Goal: Information Seeking & Learning: Learn about a topic

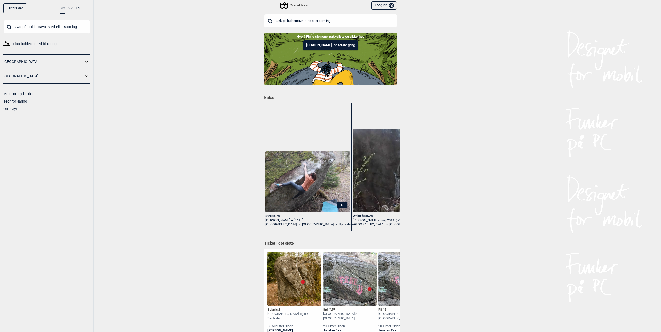
click at [45, 65] on link "[GEOGRAPHIC_DATA]" at bounding box center [43, 61] width 80 height 7
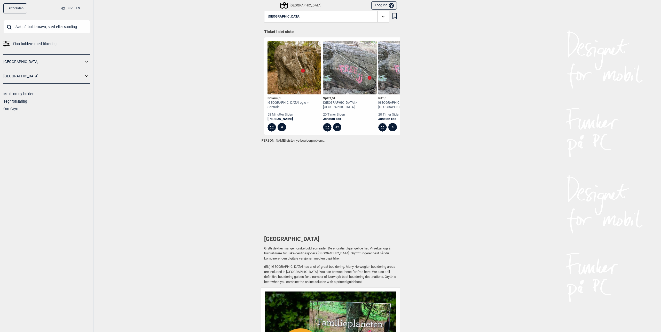
click at [80, 59] on link "[GEOGRAPHIC_DATA]" at bounding box center [43, 61] width 80 height 7
click at [86, 62] on icon at bounding box center [86, 61] width 7 height 7
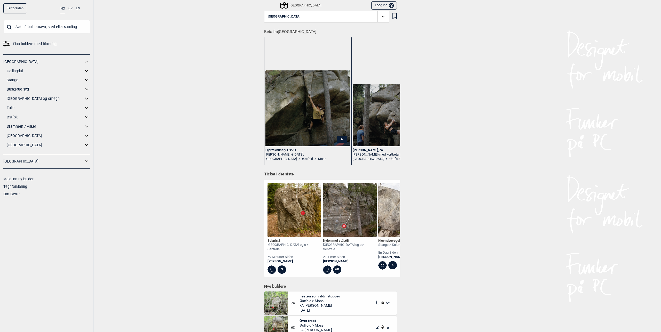
click at [88, 70] on icon at bounding box center [86, 70] width 7 height 7
click at [12, 90] on link "Ål" at bounding box center [50, 89] width 80 height 7
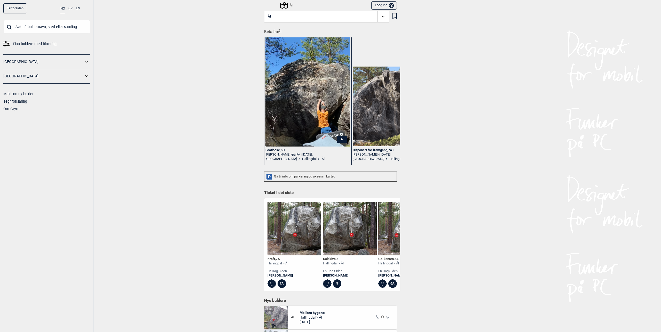
click at [381, 17] on icon at bounding box center [384, 17] width 6 height 6
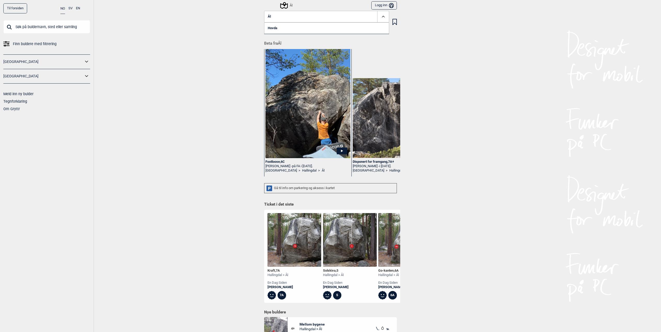
click at [268, 17] on span "Ål" at bounding box center [269, 17] width 3 height 4
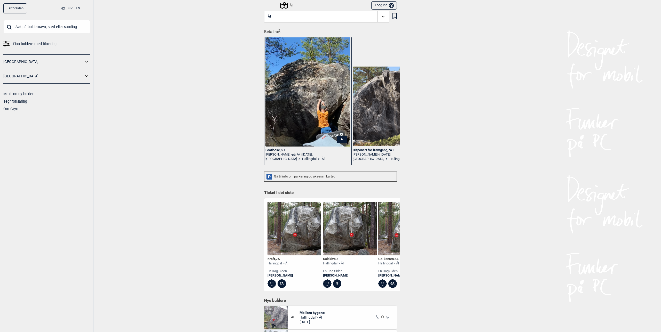
click at [282, 6] on icon at bounding box center [283, 5] width 7 height 7
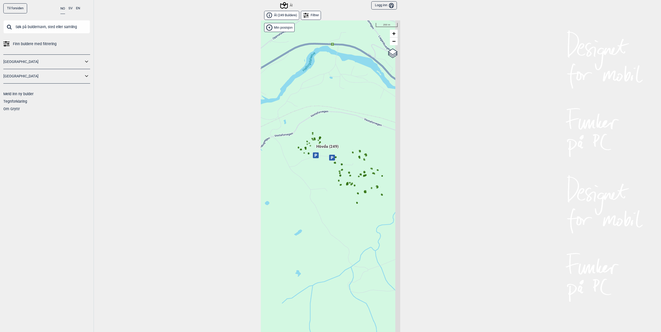
drag, startPoint x: 333, startPoint y: 187, endPoint x: 271, endPoint y: 159, distance: 68.3
click at [269, 159] on div "Hallingdal Gol Ål Stange Kolomoen [GEOGRAPHIC_DATA] [GEOGRAPHIC_DATA][PERSON_NA…" at bounding box center [330, 180] width 139 height 320
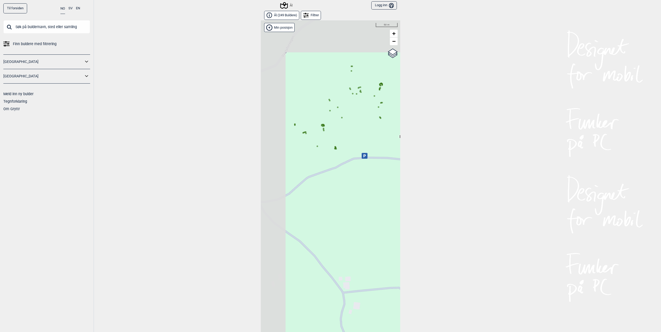
drag, startPoint x: 286, startPoint y: 117, endPoint x: 334, endPoint y: 157, distance: 62.3
click at [334, 157] on div "Hallingdal Gol Ål Stange Kolomoen [GEOGRAPHIC_DATA] [GEOGRAPHIC_DATA][PERSON_NA…" at bounding box center [330, 180] width 139 height 320
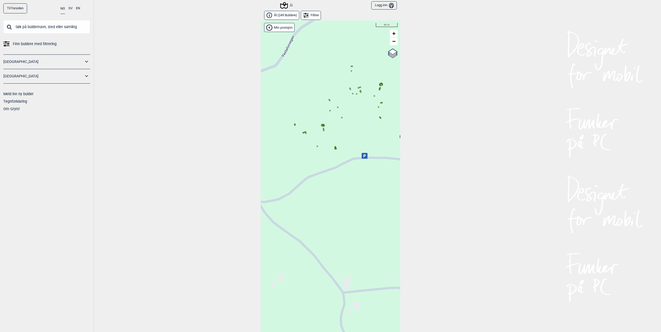
click at [284, 16] on span "Ål ( 249 Buldere )" at bounding box center [285, 15] width 23 height 4
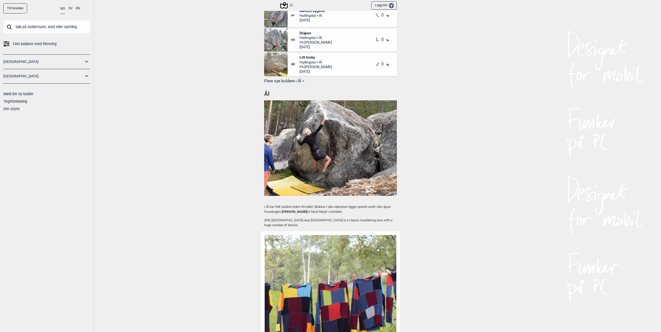
scroll to position [325, 0]
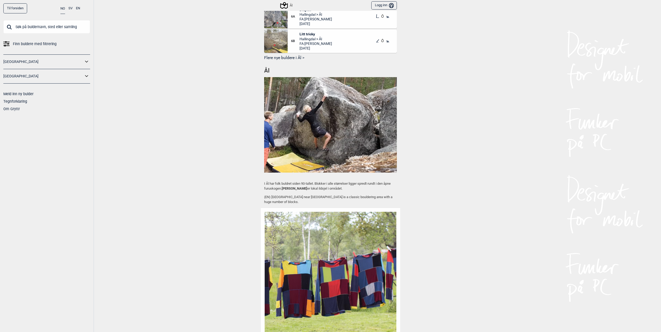
click at [286, 128] on img at bounding box center [330, 125] width 133 height 96
click at [267, 71] on div "Ål Beta fra Ål Footloose , 6C [PERSON_NAME] - på FA i [DATE]. [GEOGRAPHIC_DATA]…" at bounding box center [330, 147] width 139 height 925
click at [273, 129] on img at bounding box center [330, 125] width 133 height 96
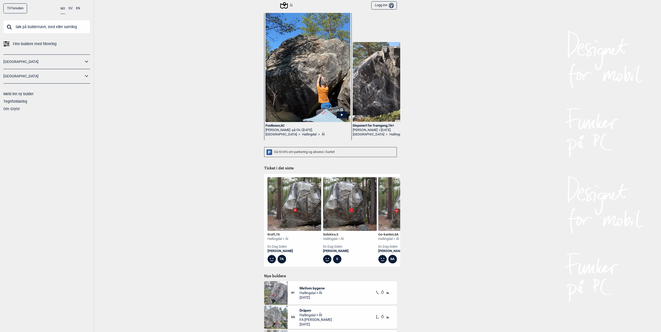
scroll to position [0, 0]
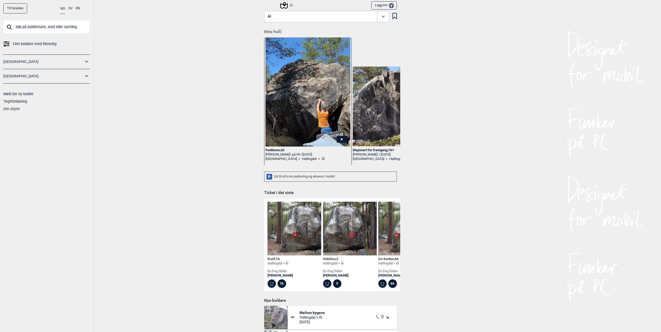
click at [393, 18] on icon at bounding box center [395, 16] width 4 height 6
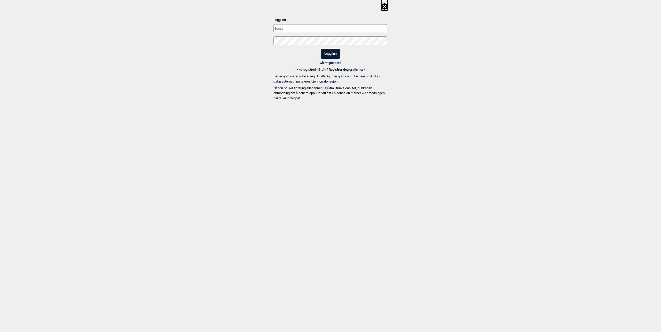
click at [364, 33] on input "text" at bounding box center [331, 28] width 114 height 9
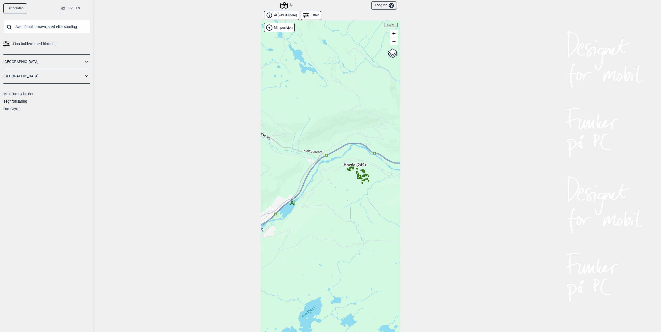
click at [308, 17] on div "Filtrer" at bounding box center [311, 15] width 20 height 9
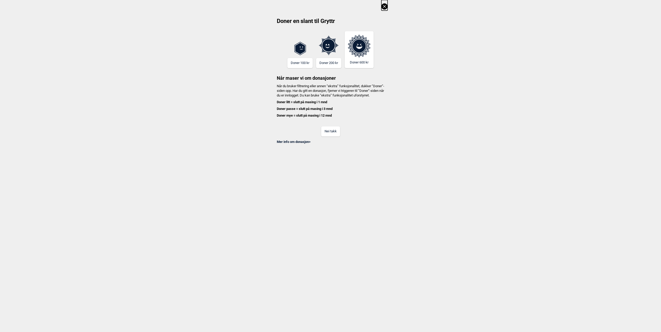
click at [299, 144] on link "Mer info om donasjon >" at bounding box center [294, 142] width 34 height 4
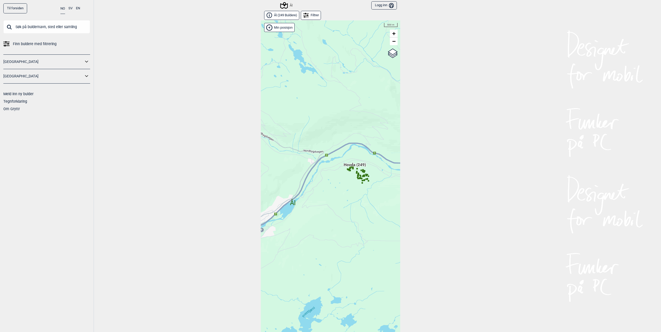
click at [49, 58] on div "[GEOGRAPHIC_DATA]" at bounding box center [46, 62] width 87 height 15
click at [44, 61] on link "[GEOGRAPHIC_DATA]" at bounding box center [43, 61] width 80 height 7
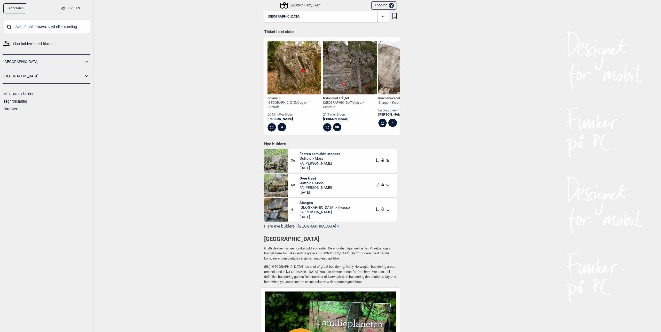
click at [68, 64] on link "[GEOGRAPHIC_DATA]" at bounding box center [43, 61] width 80 height 7
click at [87, 61] on icon at bounding box center [86, 61] width 7 height 7
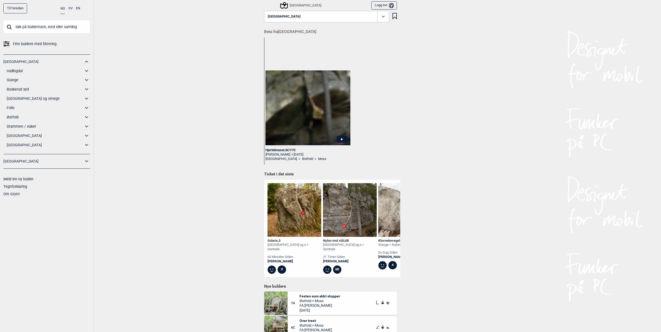
click at [26, 70] on link "Hallingdal" at bounding box center [45, 70] width 77 height 7
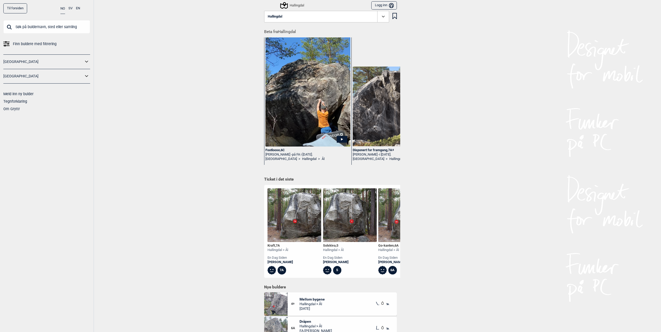
click at [85, 63] on icon at bounding box center [86, 61] width 7 height 7
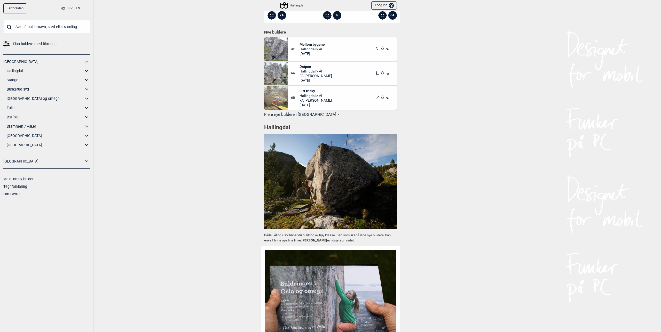
scroll to position [279, 0]
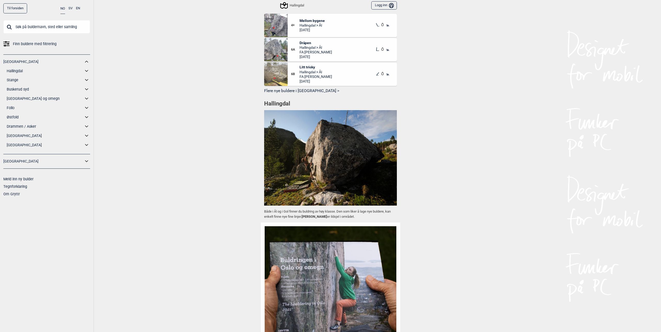
click at [278, 159] on img at bounding box center [330, 158] width 133 height 96
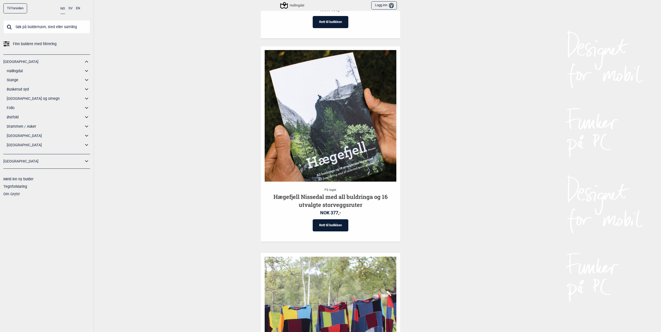
scroll to position [697, 0]
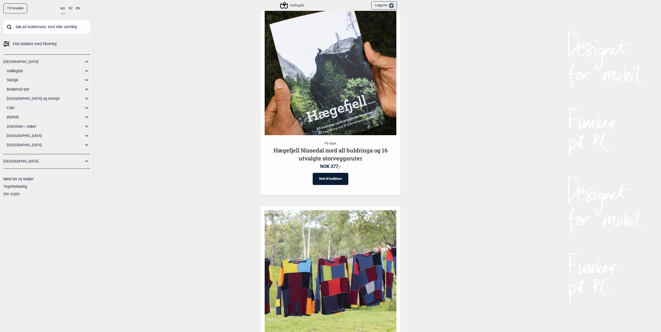
click at [19, 71] on link "Hallingdal" at bounding box center [45, 70] width 77 height 7
click at [85, 69] on icon at bounding box center [86, 70] width 7 height 7
click at [12, 89] on link "Ål" at bounding box center [50, 89] width 80 height 7
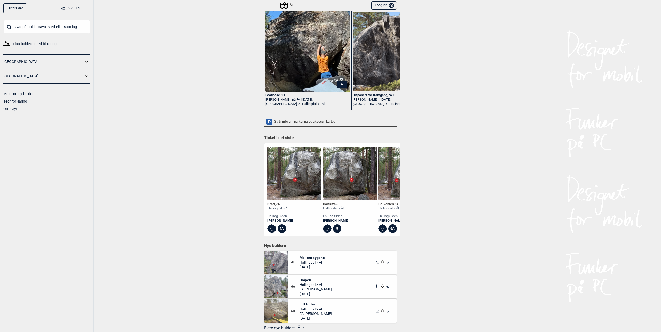
scroll to position [70, 0]
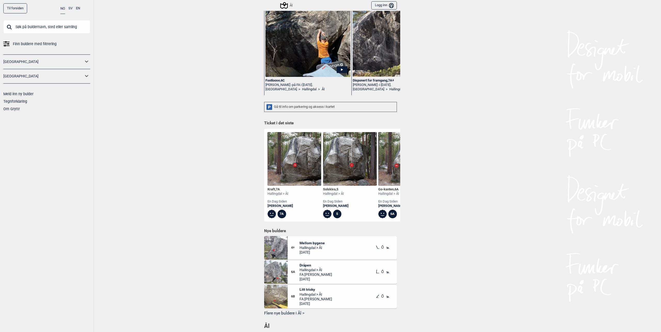
click at [301, 246] on span "Mellom bygene" at bounding box center [312, 243] width 25 height 5
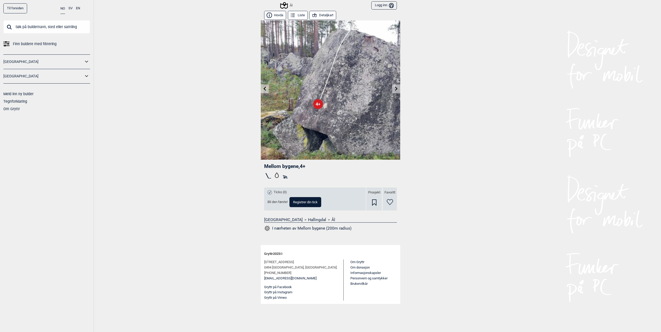
click at [301, 14] on button "Liste" at bounding box center [298, 15] width 20 height 9
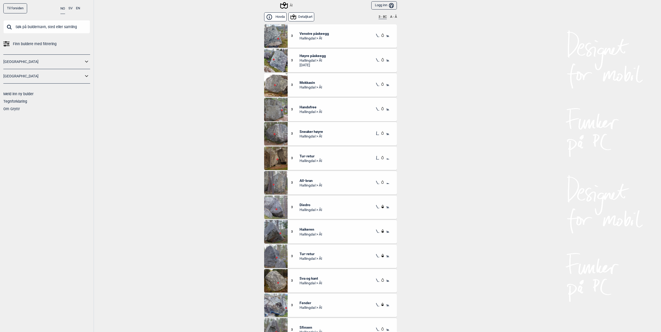
click at [277, 18] on button "Hovda" at bounding box center [275, 16] width 22 height 9
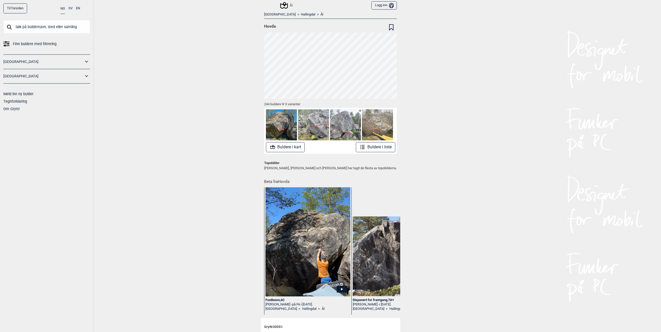
click at [284, 146] on button "Buldere i kart" at bounding box center [285, 147] width 39 height 10
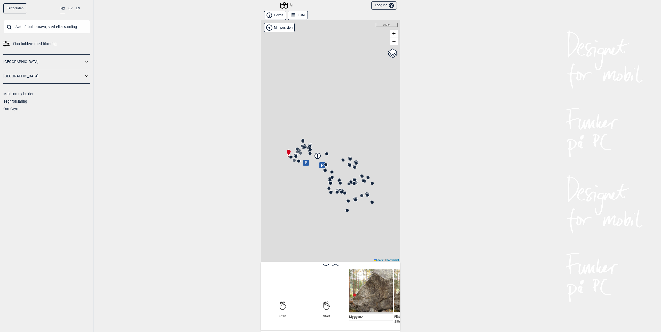
scroll to position [0, 41]
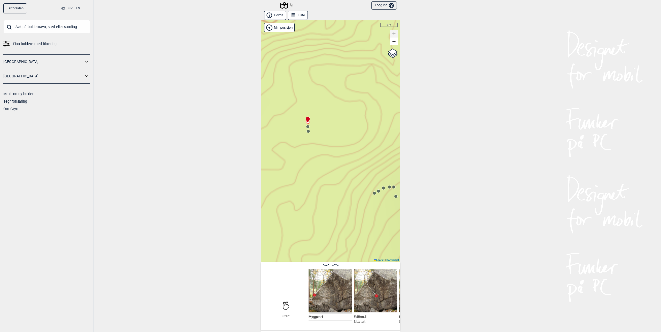
click at [306, 127] on circle at bounding box center [307, 126] width 3 height 3
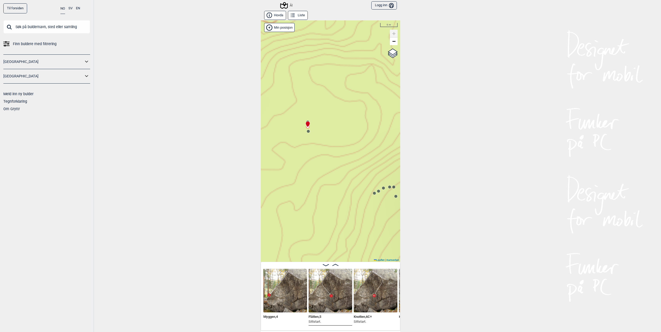
click at [307, 132] on circle at bounding box center [308, 131] width 3 height 3
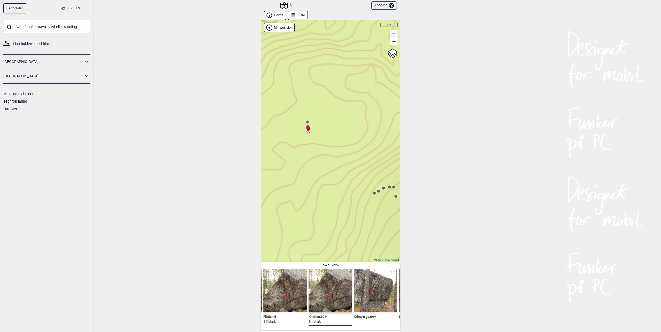
click at [306, 132] on icon at bounding box center [308, 129] width 4 height 6
click at [336, 266] on icon at bounding box center [335, 265] width 6 height 2
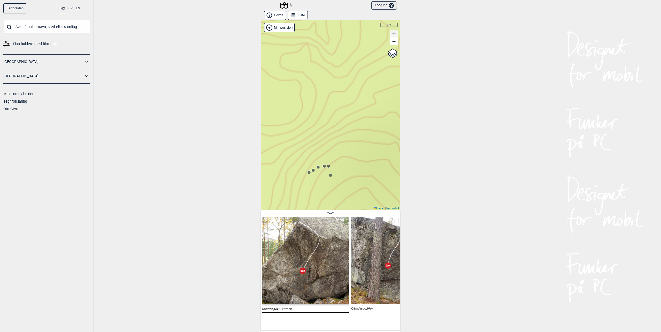
scroll to position [23, 0]
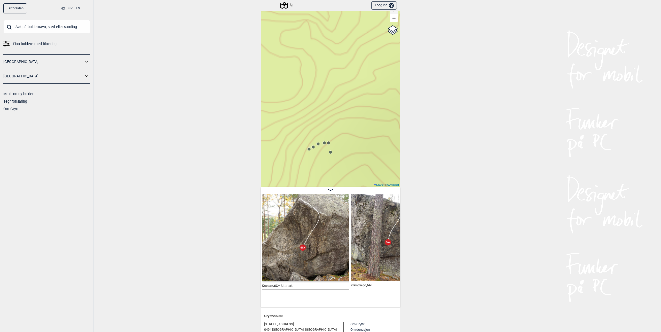
click at [308, 149] on circle at bounding box center [309, 149] width 3 height 3
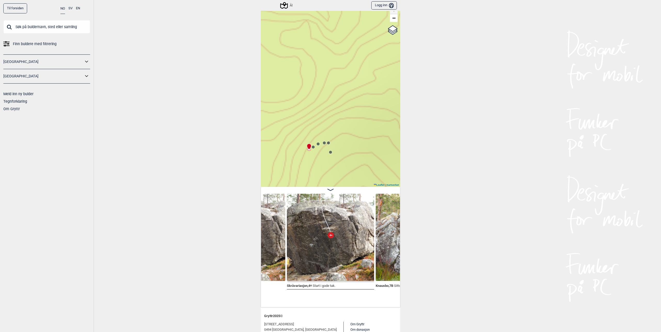
click at [312, 148] on circle at bounding box center [313, 147] width 3 height 3
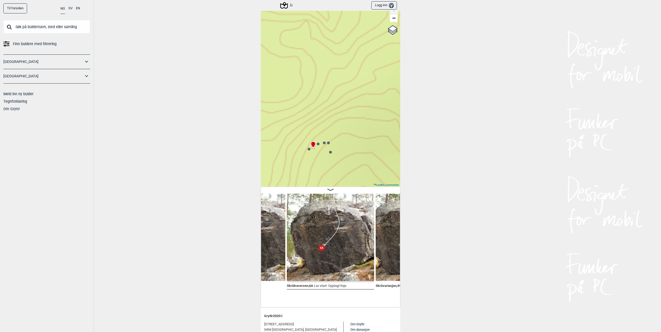
click at [313, 147] on icon at bounding box center [313, 145] width 4 height 6
click at [317, 146] on icon at bounding box center [318, 144] width 4 height 4
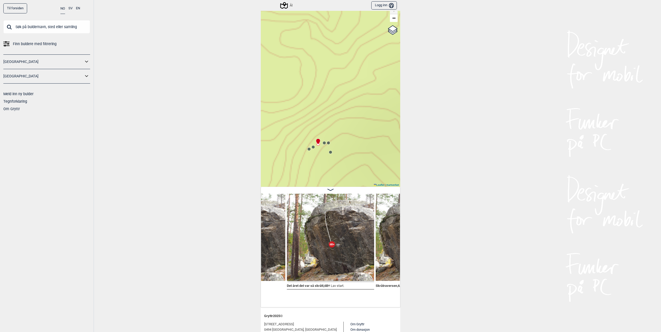
click at [323, 144] on circle at bounding box center [324, 143] width 3 height 3
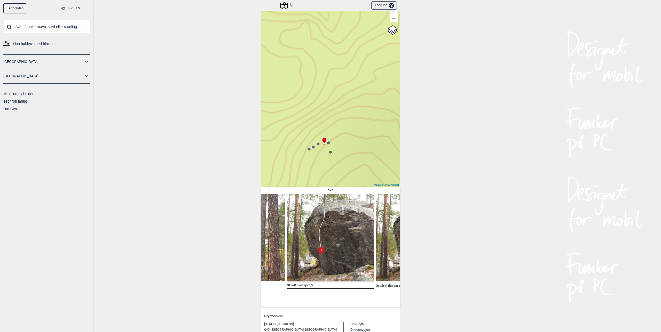
click at [327, 144] on circle at bounding box center [328, 143] width 3 height 3
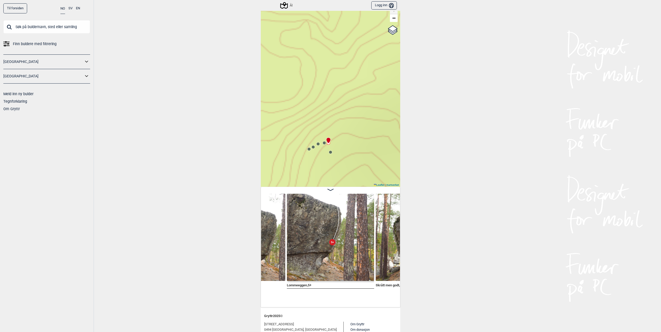
click at [329, 152] on icon at bounding box center [331, 152] width 4 height 4
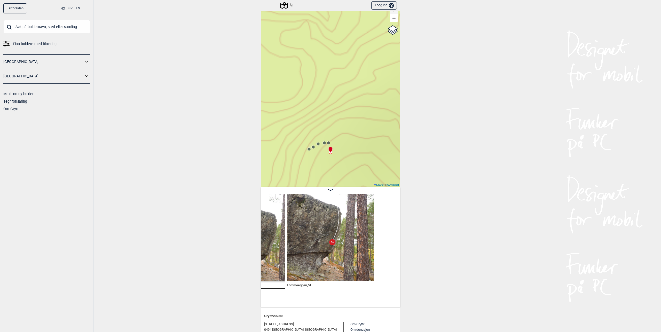
scroll to position [0, 242]
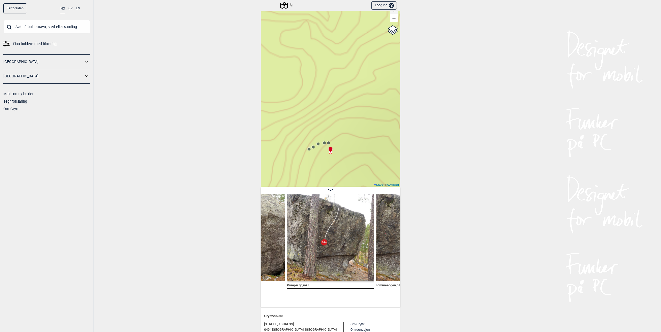
click at [281, 5] on icon at bounding box center [284, 6] width 10 height 10
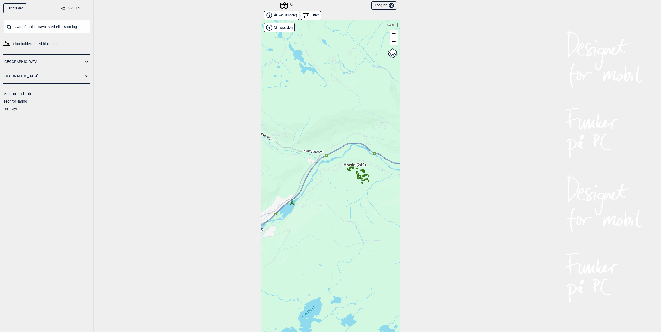
click at [85, 62] on icon at bounding box center [86, 61] width 7 height 7
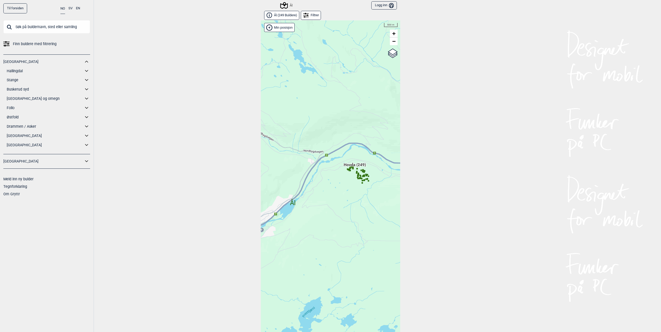
click at [15, 97] on link "[GEOGRAPHIC_DATA] og omegn" at bounding box center [45, 98] width 77 height 7
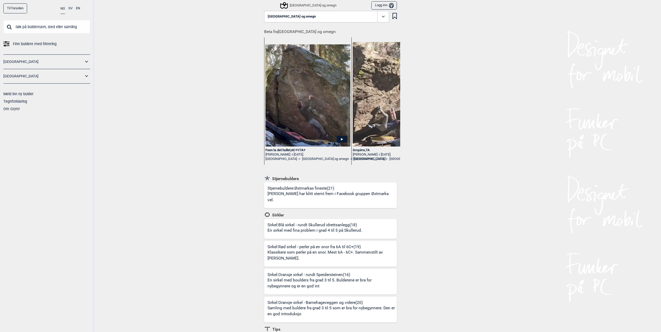
click at [283, 5] on icon at bounding box center [283, 5] width 7 height 7
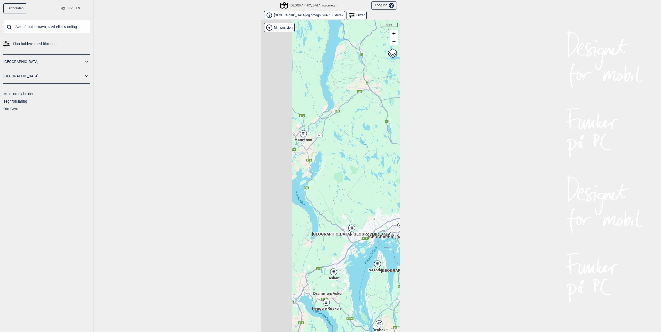
drag, startPoint x: 324, startPoint y: 152, endPoint x: 381, endPoint y: 180, distance: 63.2
click at [381, 180] on div "Hallingdal Gol Ål Stange Kolomoen [GEOGRAPHIC_DATA] [GEOGRAPHIC_DATA][PERSON_NA…" at bounding box center [330, 180] width 139 height 320
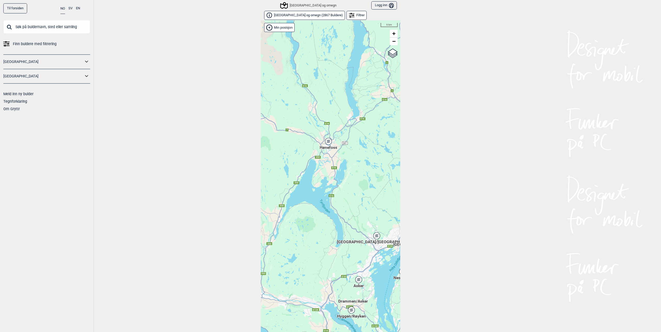
click at [327, 141] on div "Hønefoss" at bounding box center [328, 141] width 3 height 3
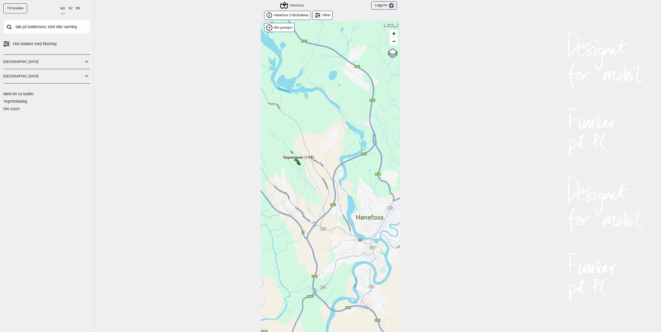
click at [295, 157] on span "Oppenåsen (138)" at bounding box center [298, 160] width 31 height 10
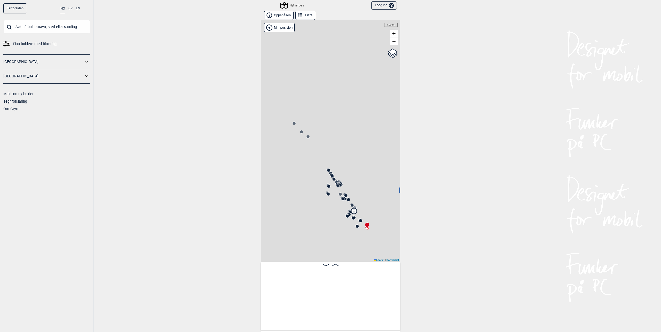
scroll to position [0, 41]
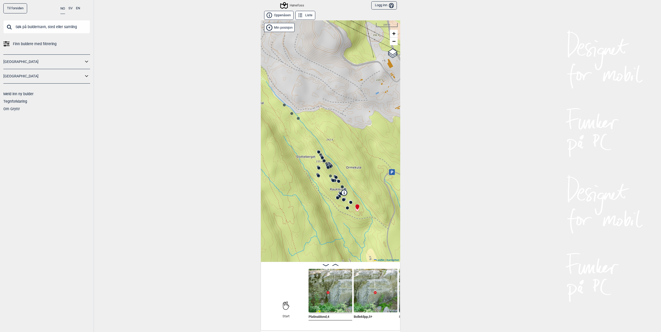
drag, startPoint x: 343, startPoint y: 156, endPoint x: 333, endPoint y: 138, distance: 20.8
click at [333, 138] on div "Hønefoss" at bounding box center [330, 141] width 139 height 242
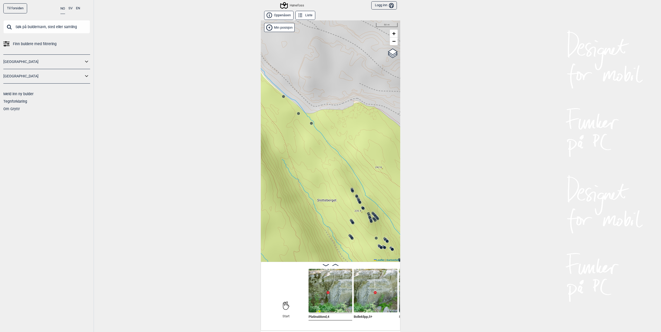
click at [282, 96] on circle at bounding box center [283, 96] width 3 height 3
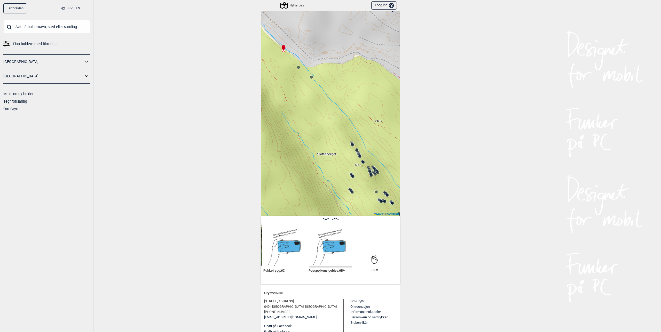
scroll to position [57, 0]
